Goal: Task Accomplishment & Management: Complete application form

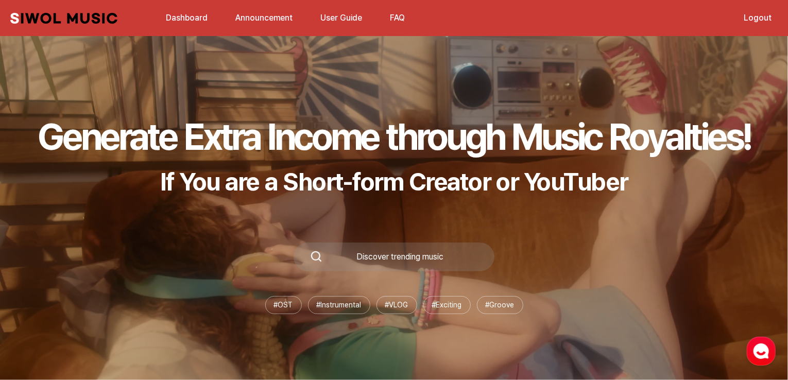
click at [203, 23] on link "Dashboard" at bounding box center [187, 18] width 54 height 22
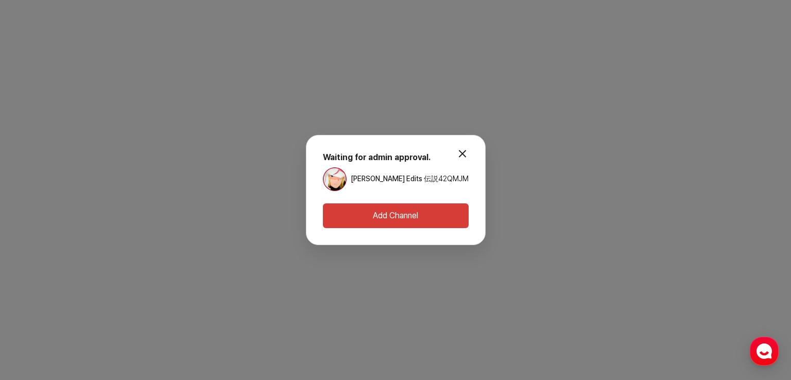
click at [453, 150] on button "modal.close" at bounding box center [462, 154] width 21 height 21
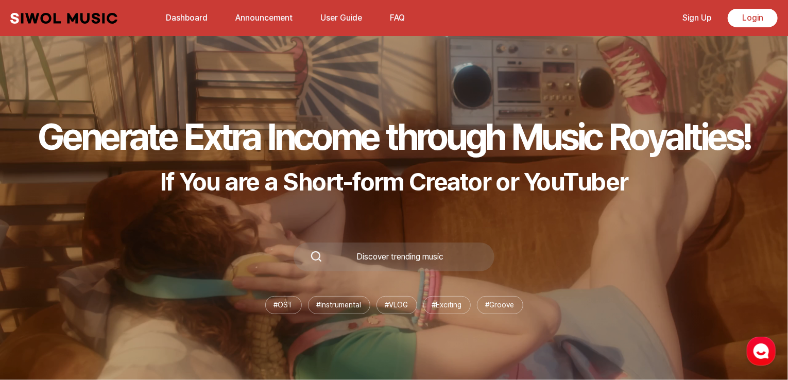
drag, startPoint x: 299, startPoint y: 194, endPoint x: 75, endPoint y: 54, distance: 264.0
click at [95, 70] on div "Generate Extra Income through Music Royalties! If You are a Short-form Creator …" at bounding box center [394, 214] width 788 height 332
click at [185, 18] on link "Dashboard" at bounding box center [187, 18] width 54 height 22
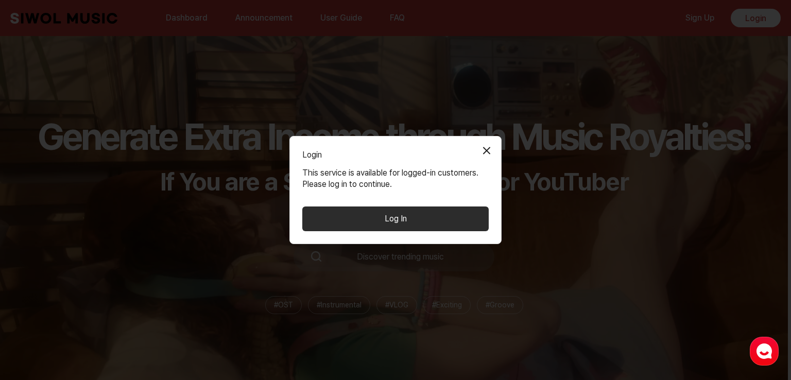
click at [438, 216] on button "Log In" at bounding box center [395, 219] width 186 height 25
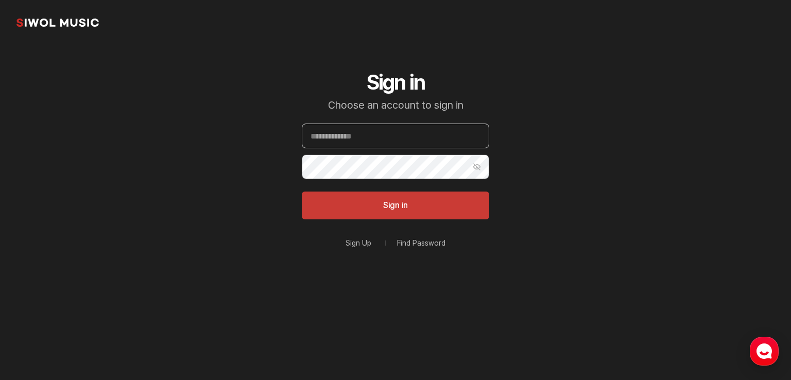
click at [364, 136] on input "Email" at bounding box center [395, 136] width 187 height 25
type input "**********"
click at [302, 192] on button "Sign in" at bounding box center [395, 206] width 187 height 28
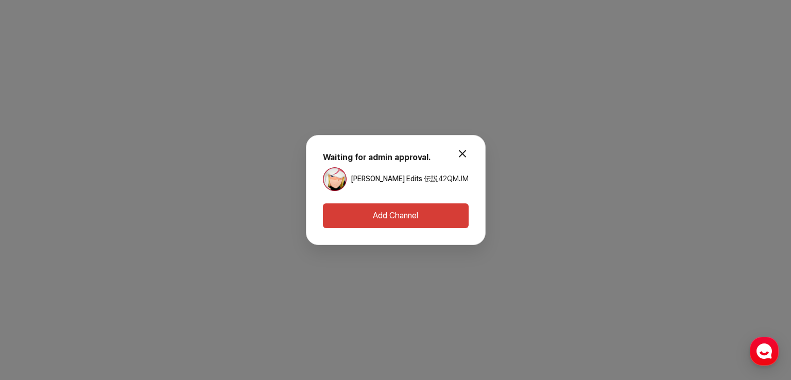
click at [417, 172] on div "[PERSON_NAME] Edits 伝説" at bounding box center [380, 179] width 115 height 24
click at [393, 159] on strong "Waiting for admin approval." at bounding box center [377, 157] width 108 height 10
click at [408, 212] on button "Add Channel" at bounding box center [396, 215] width 146 height 25
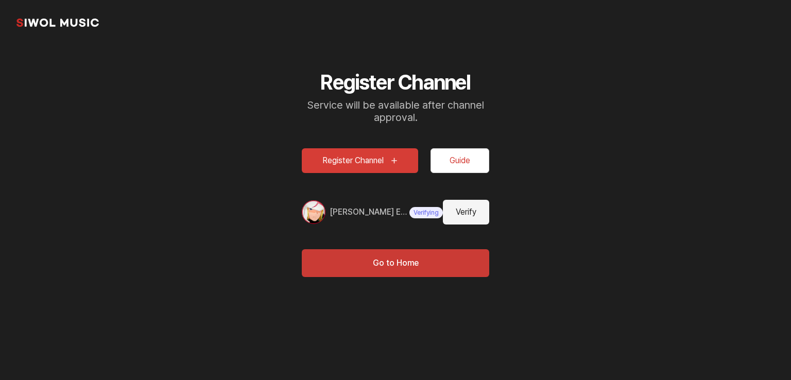
click at [405, 189] on div "Register Channel Guide Minatão Edits 伝説 Verifying Verify" at bounding box center [395, 186] width 187 height 76
